Goal: Find specific page/section: Find specific page/section

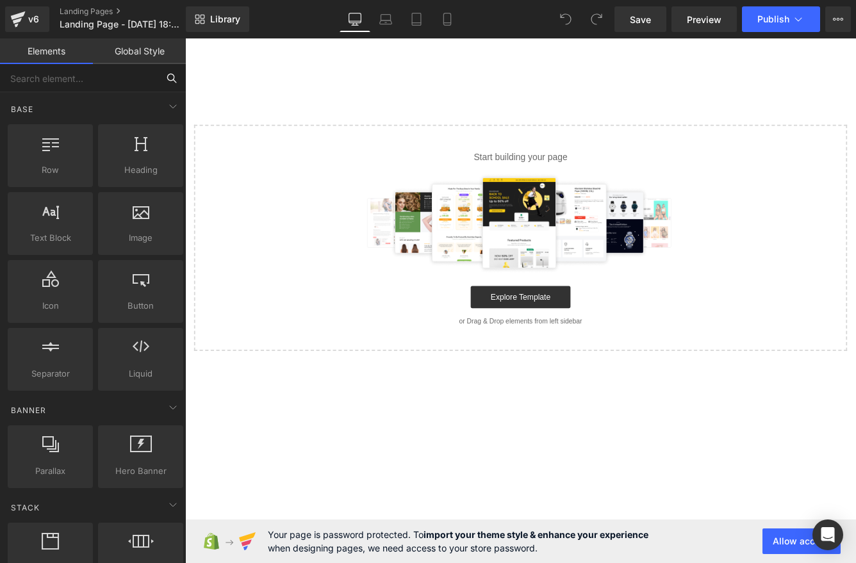
click at [81, 77] on input "text" at bounding box center [79, 78] width 158 height 28
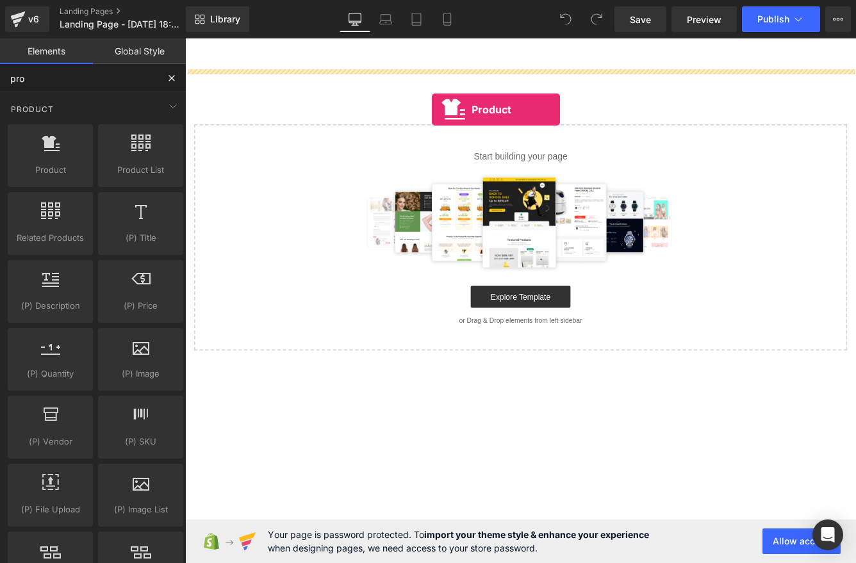
drag, startPoint x: 262, startPoint y: 188, endPoint x: 470, endPoint y: 120, distance: 218.8
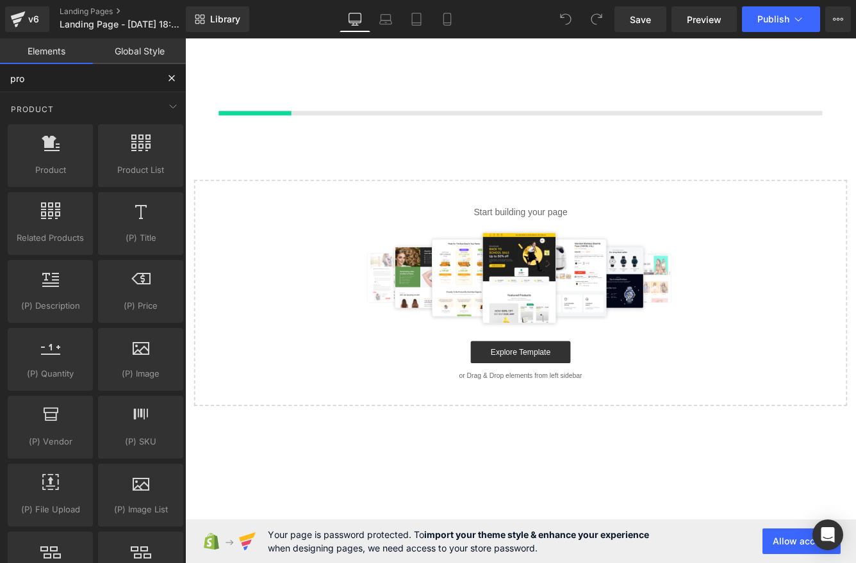
type input "pro"
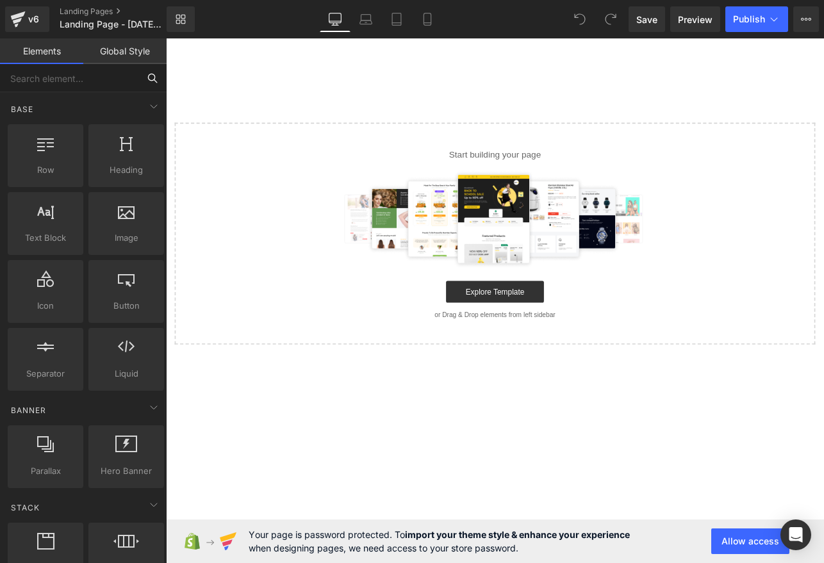
click at [83, 79] on input "text" at bounding box center [69, 78] width 138 height 28
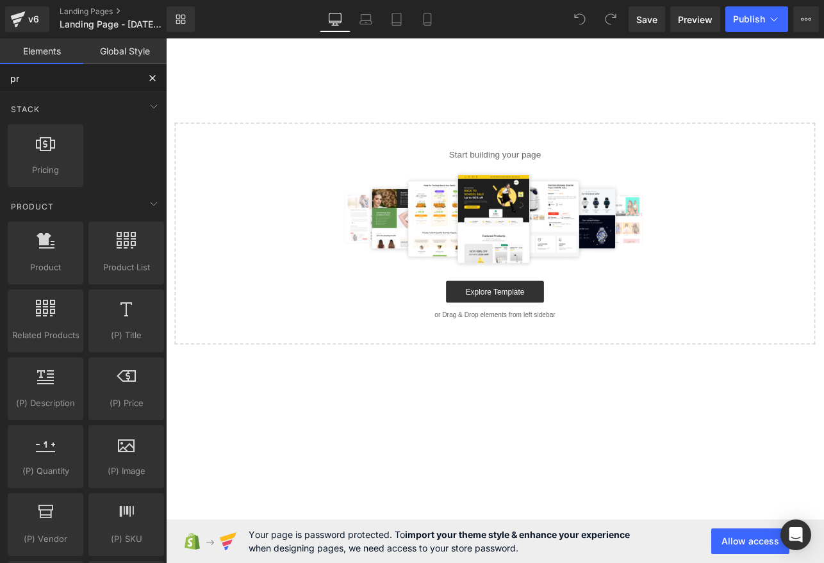
type input "pro"
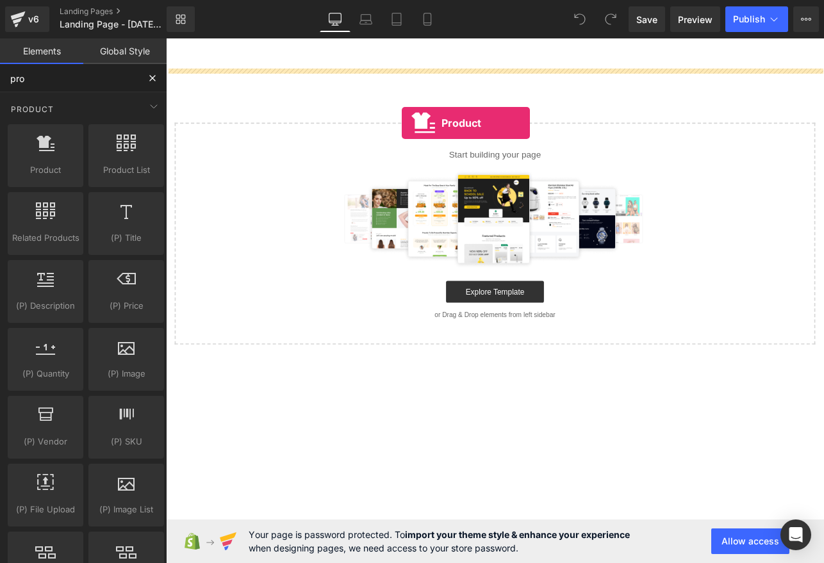
drag, startPoint x: 174, startPoint y: 199, endPoint x: 446, endPoint y: 138, distance: 279.1
